Goal: Information Seeking & Learning: Learn about a topic

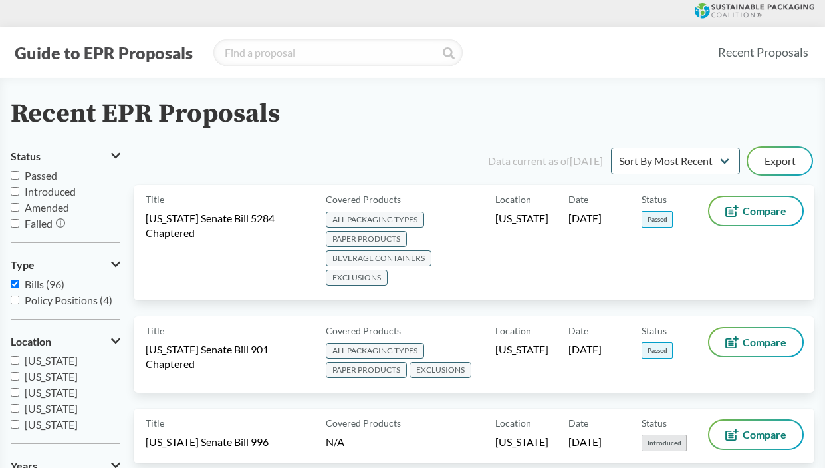
click at [15, 191] on input "Introduced" at bounding box center [15, 191] width 9 height 9
checkbox input "true"
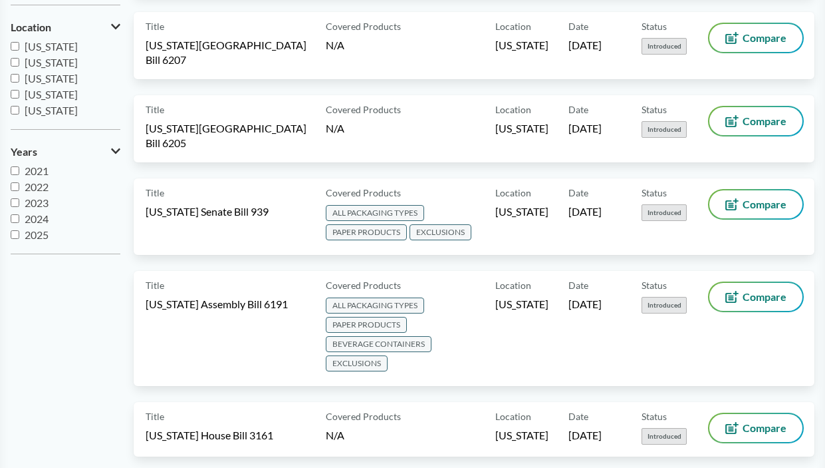
scroll to position [200, 0]
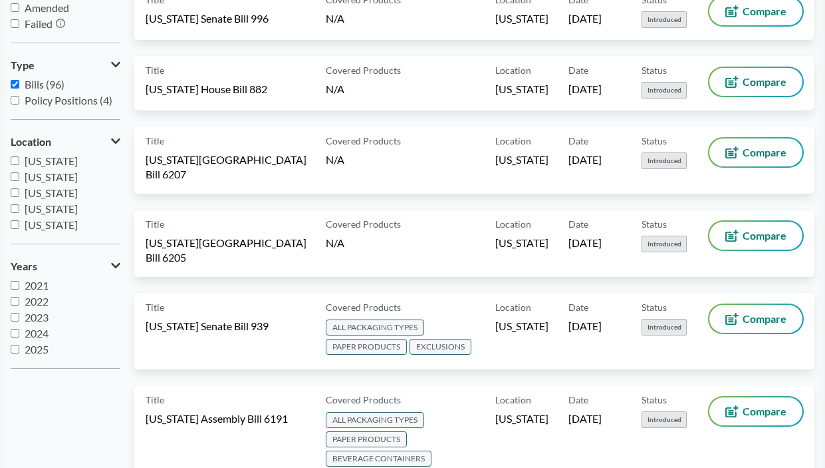
click at [13, 348] on input "2025" at bounding box center [15, 349] width 9 height 9
click at [17, 349] on input "2025" at bounding box center [15, 349] width 9 height 9
checkbox input "false"
click at [17, 285] on input "2021" at bounding box center [15, 285] width 9 height 9
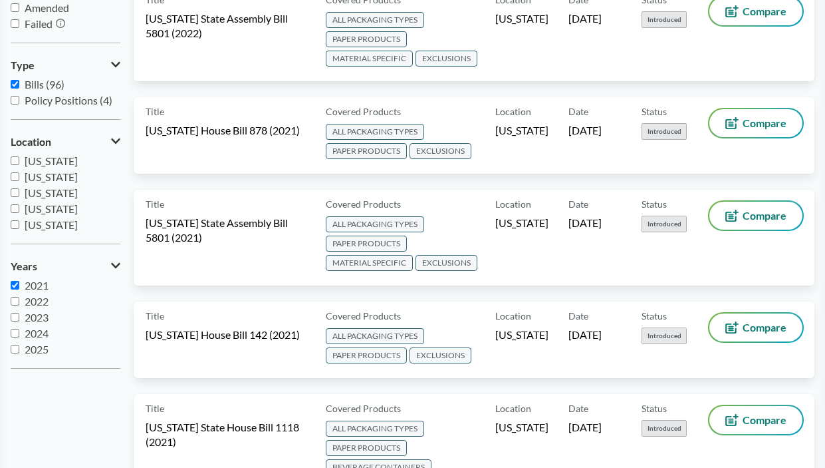
click at [17, 288] on input "2021" at bounding box center [15, 285] width 9 height 9
checkbox input "false"
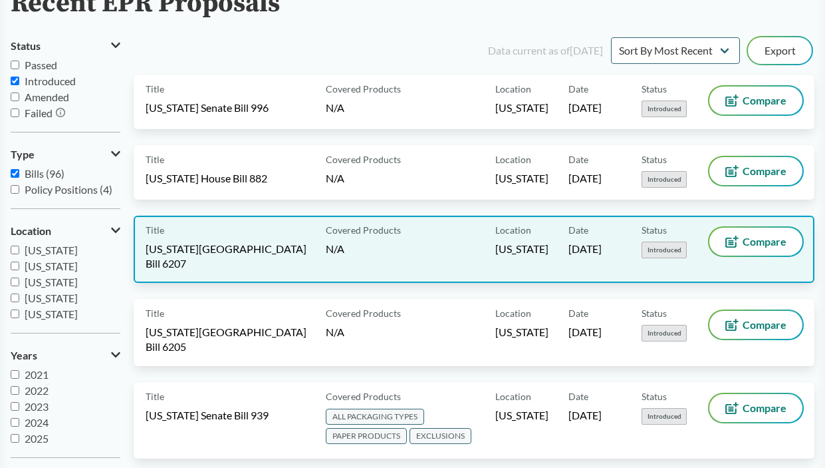
scroll to position [133, 0]
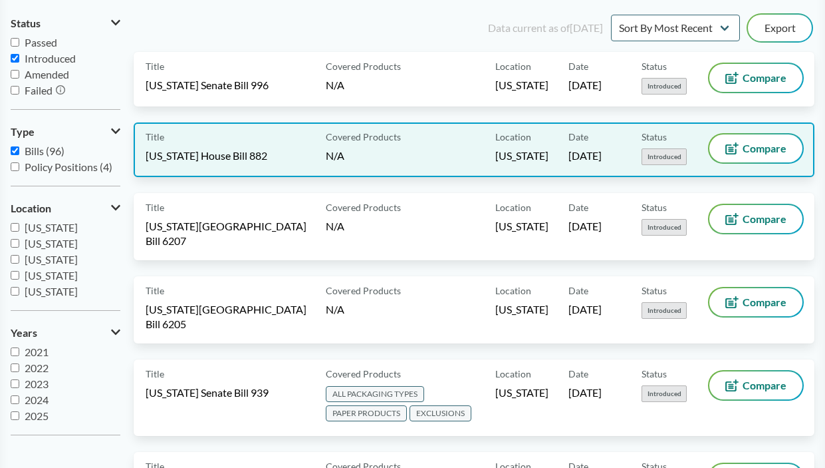
click at [356, 157] on div "Covered Products N/A" at bounding box center [408, 149] width 175 height 31
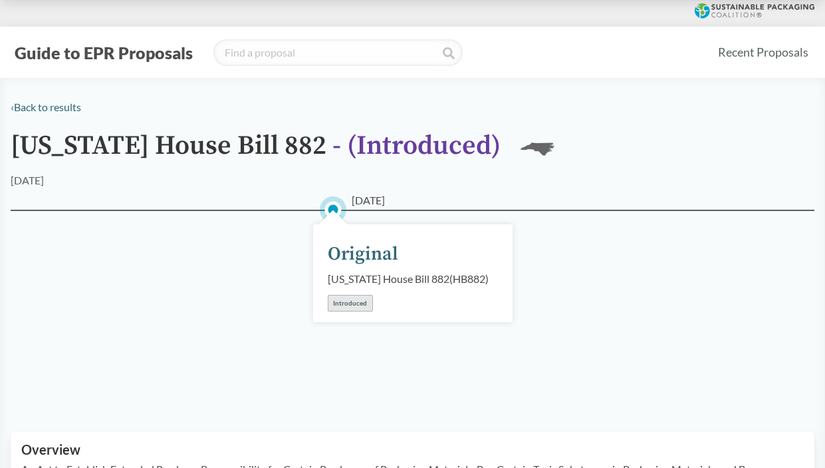
click at [348, 311] on div "Introduced" at bounding box center [350, 303] width 45 height 17
click at [374, 249] on div "Original" at bounding box center [363, 254] width 70 height 28
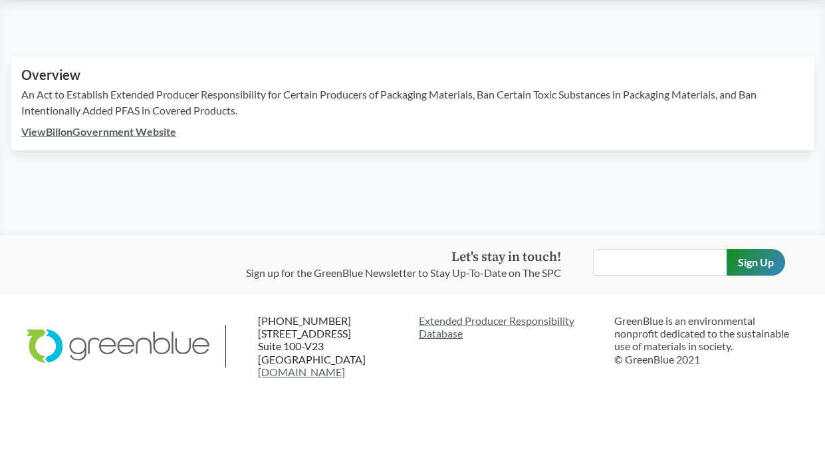
scroll to position [390, 0]
click at [59, 129] on link "View Bill on Government Website" at bounding box center [98, 131] width 155 height 13
